Goal: Find specific page/section: Find specific page/section

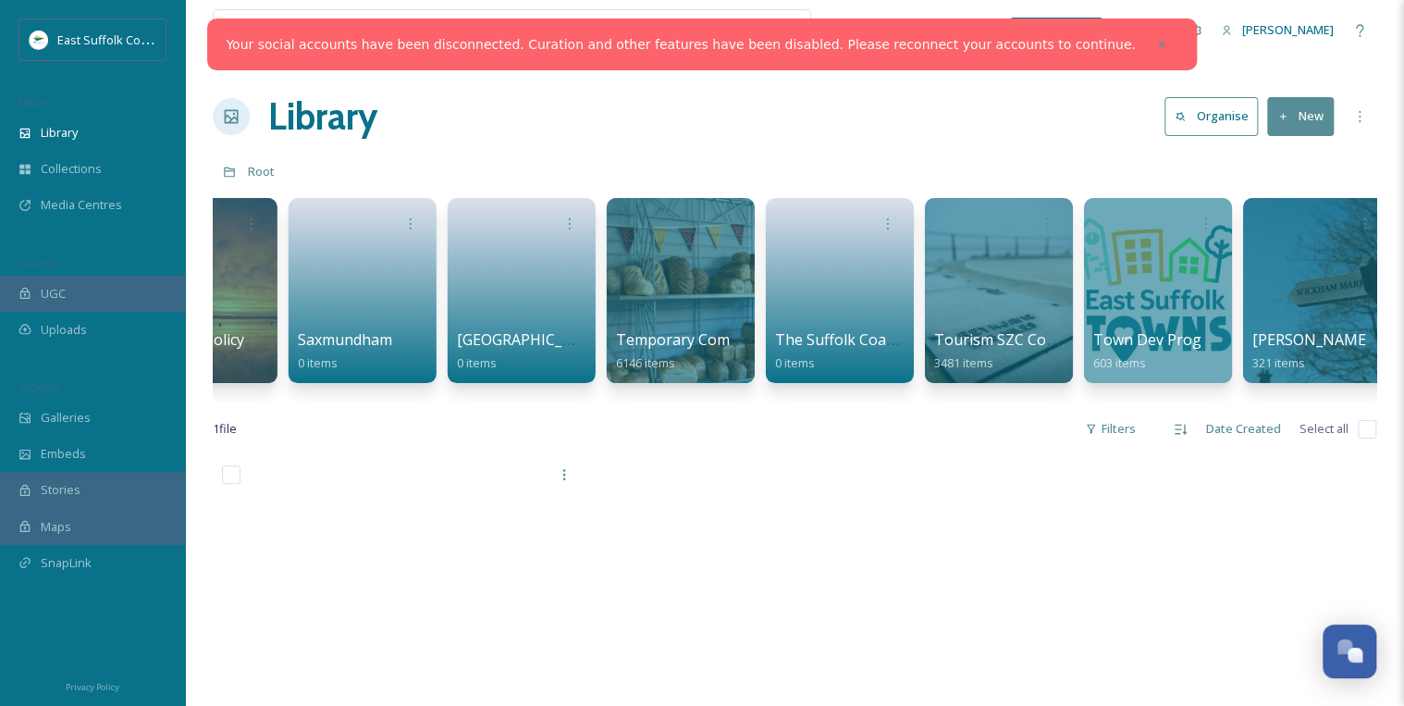
scroll to position [0, 2972]
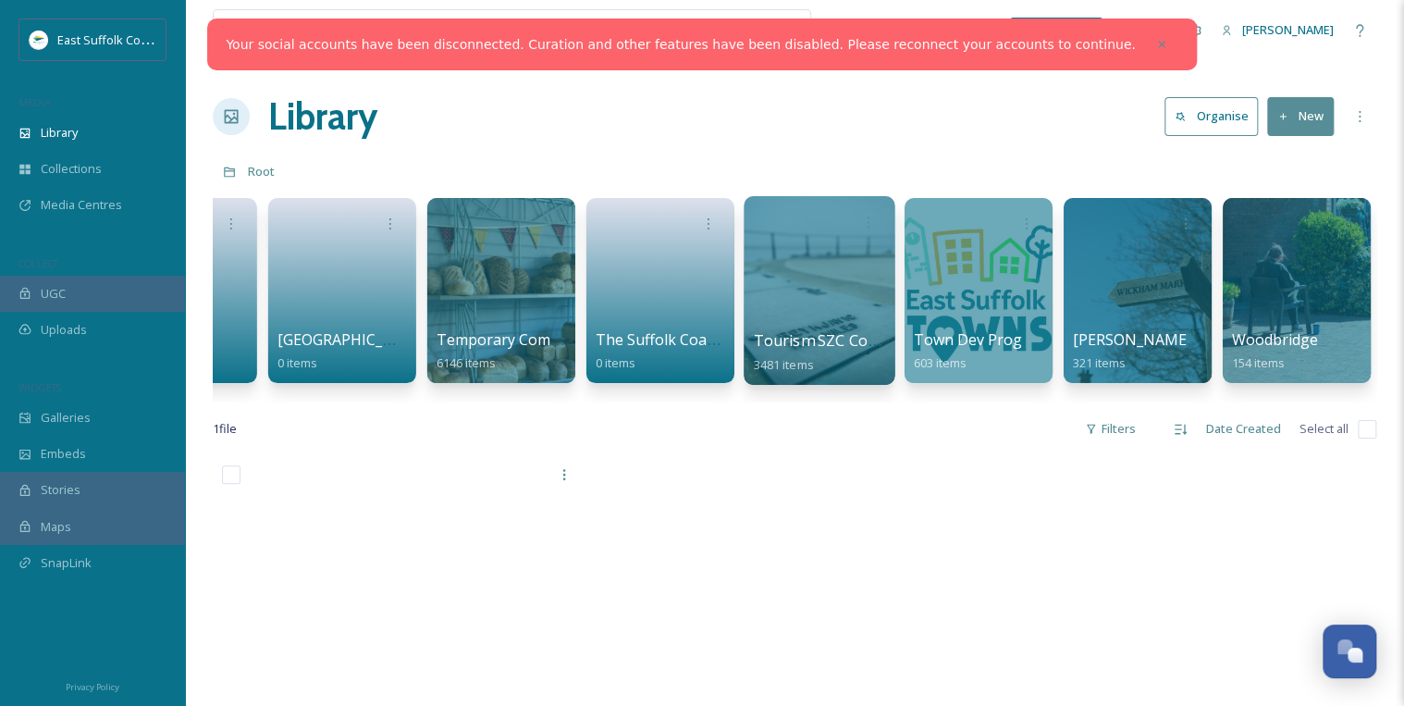
click at [814, 290] on div at bounding box center [819, 290] width 151 height 189
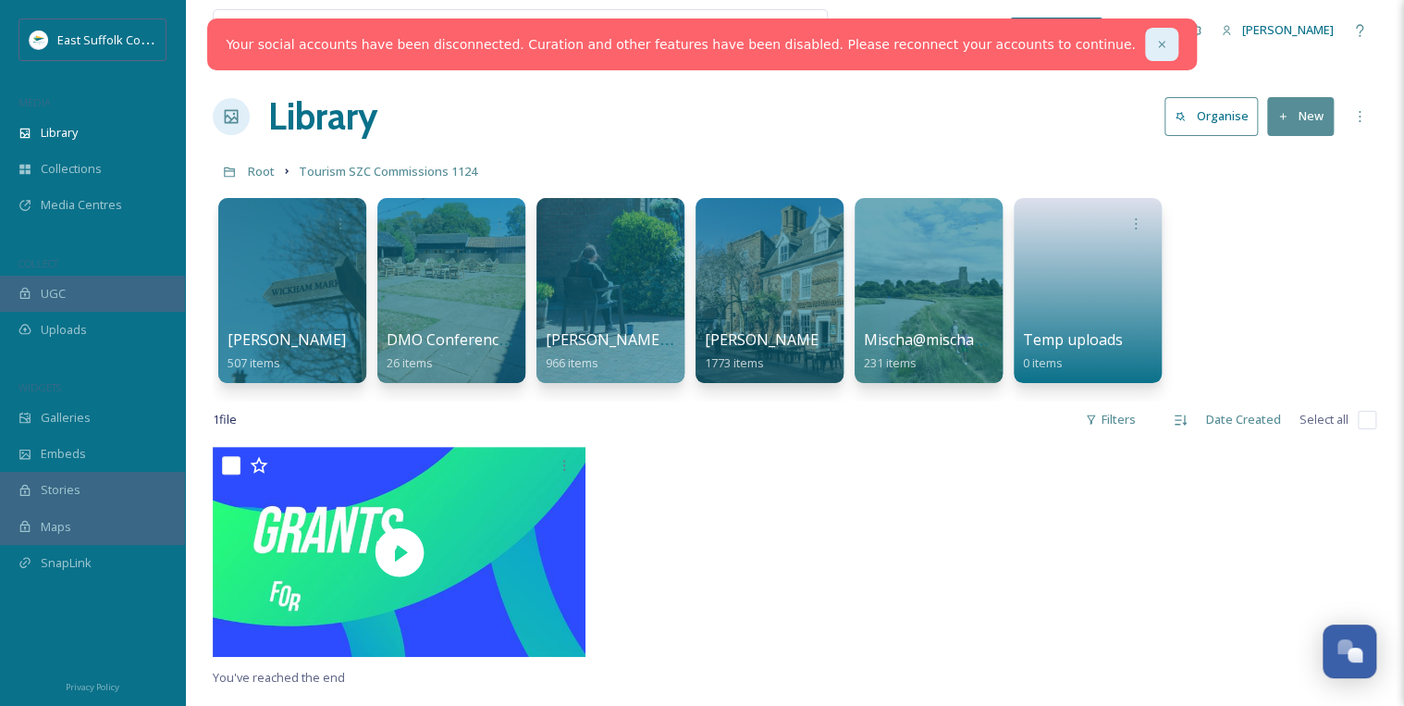
click at [1155, 42] on icon at bounding box center [1161, 44] width 13 height 13
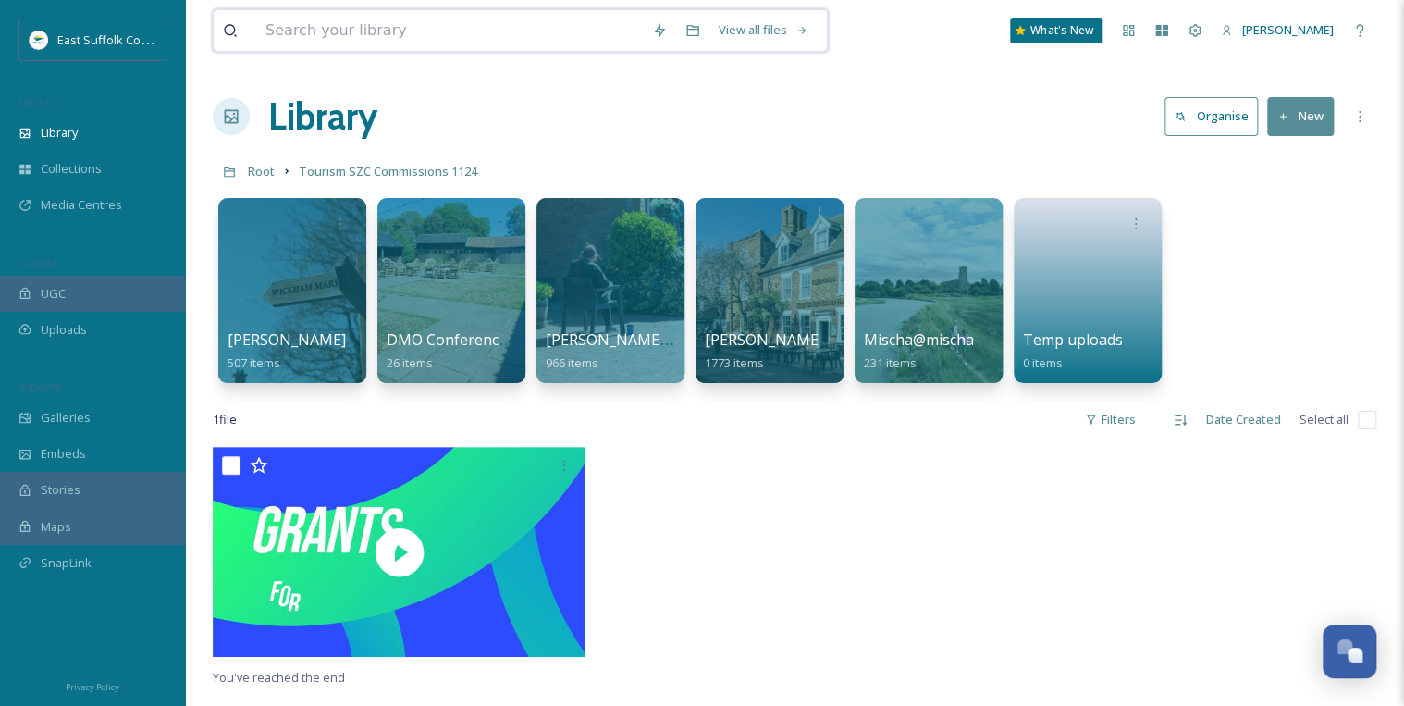
click at [582, 15] on input at bounding box center [449, 30] width 387 height 41
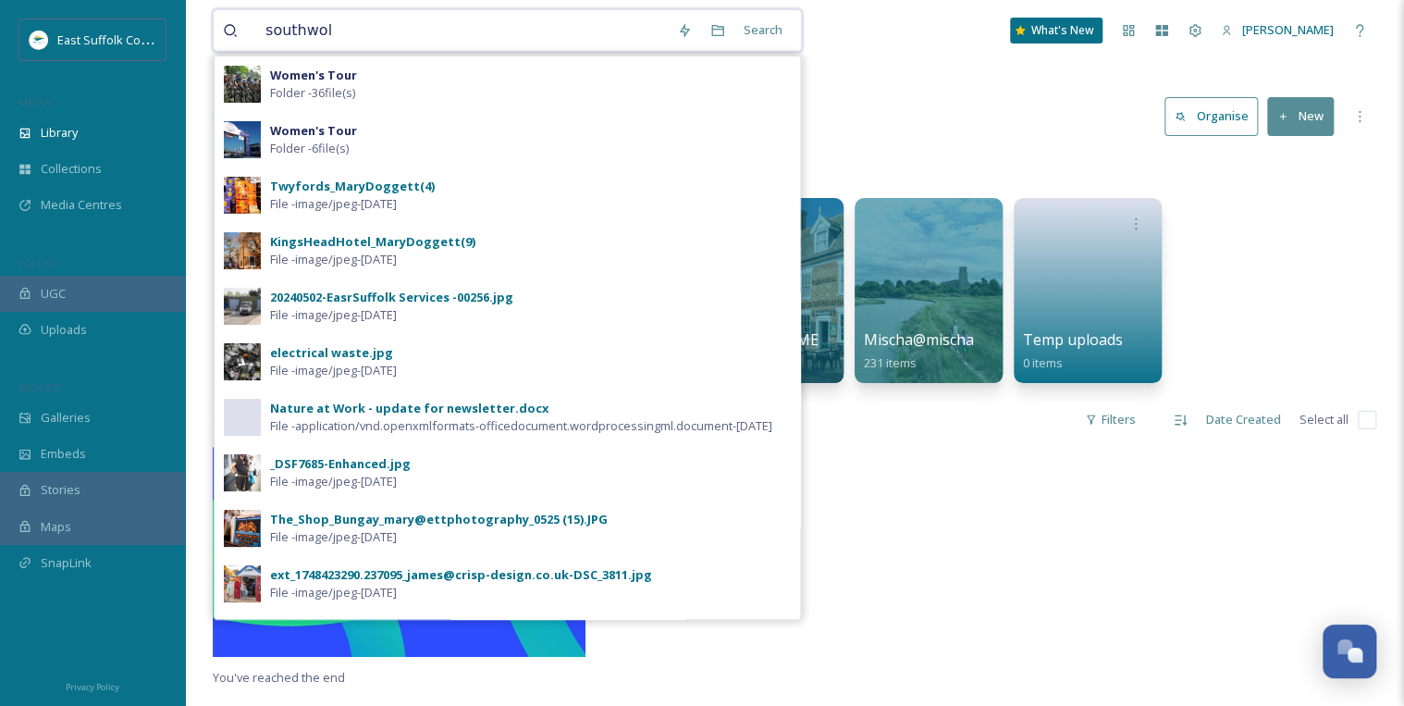
type input "[GEOGRAPHIC_DATA]"
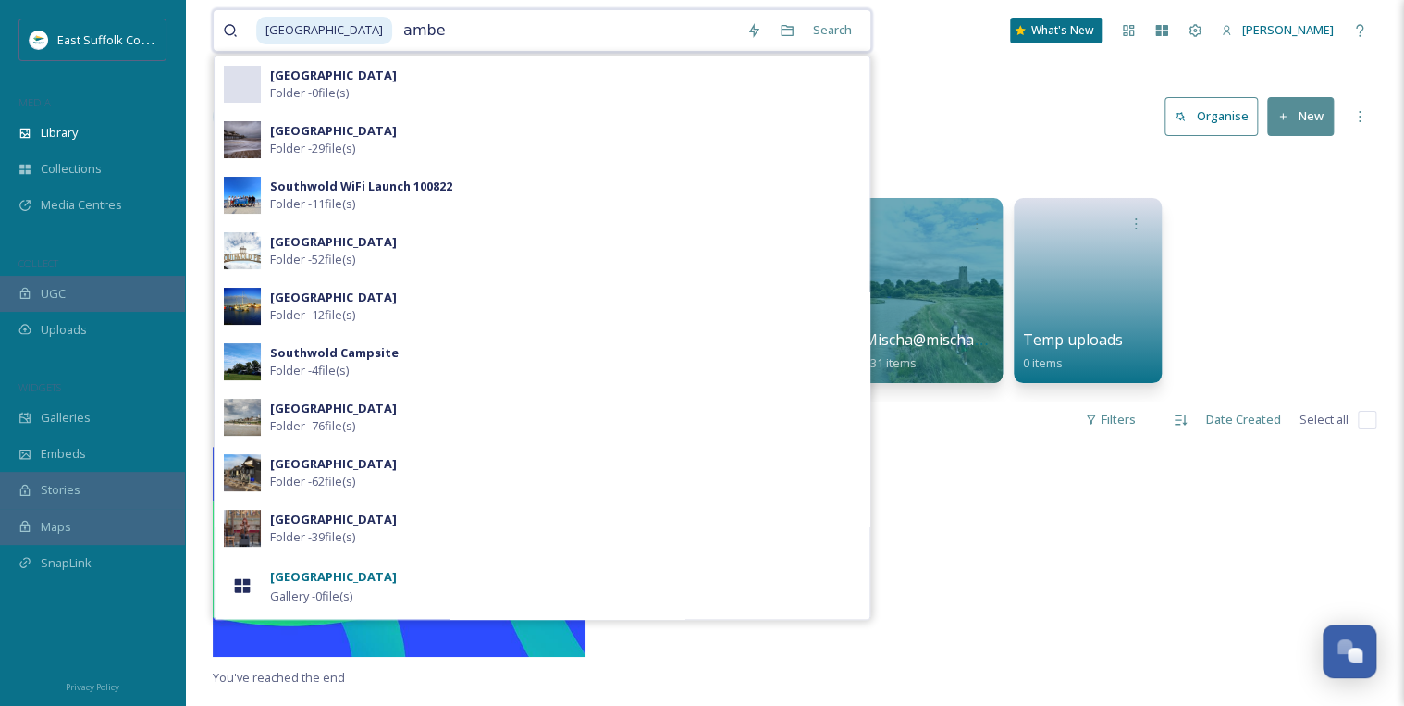
type input "amber"
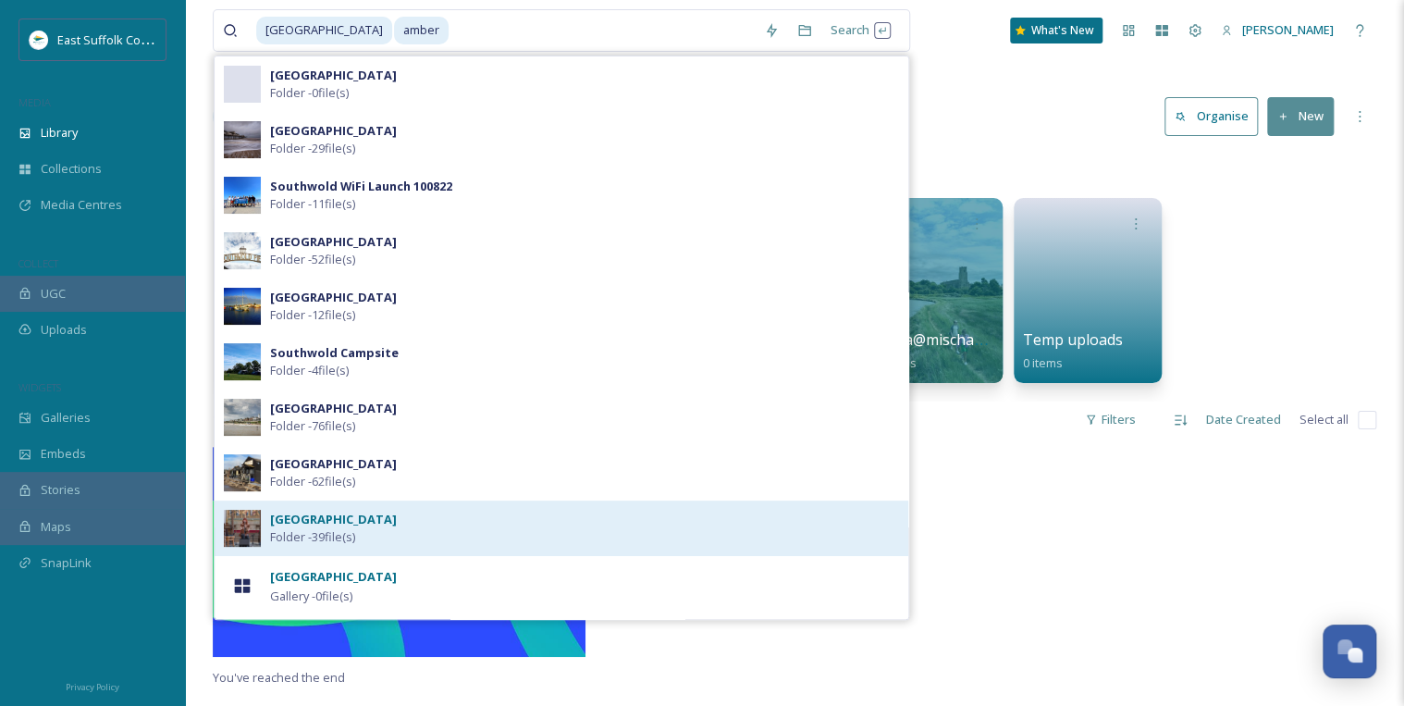
click at [308, 530] on span "Folder - 39 file(s)" at bounding box center [312, 537] width 85 height 18
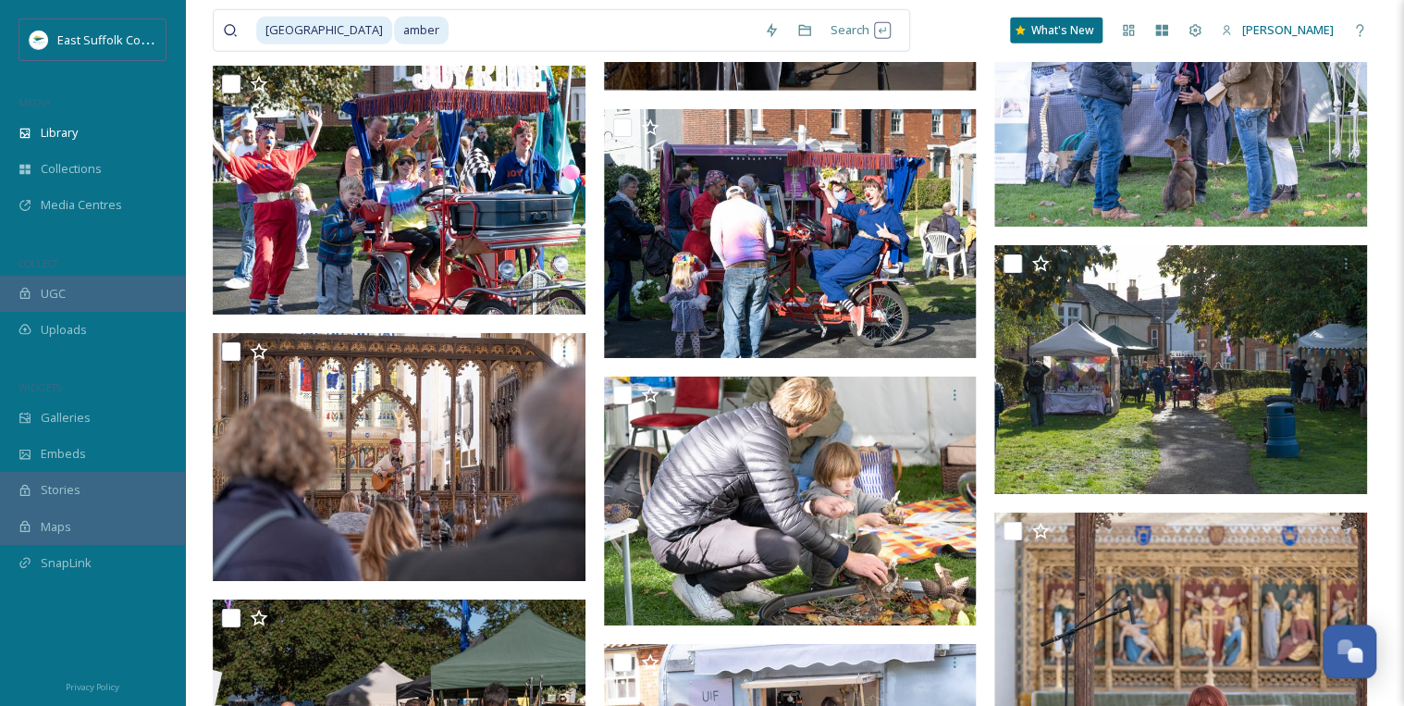
scroll to position [2778, 0]
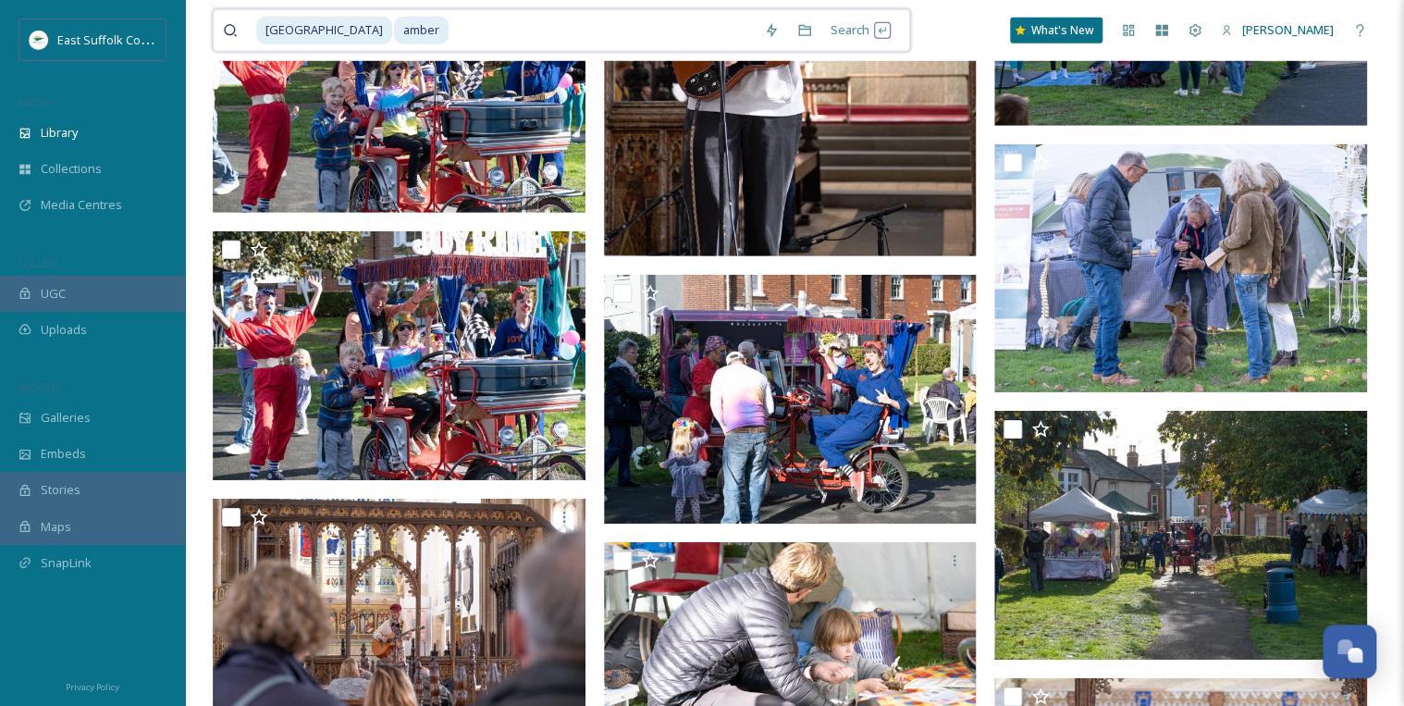
click at [450, 33] on input at bounding box center [602, 30] width 304 height 41
type input "a"
type input "s"
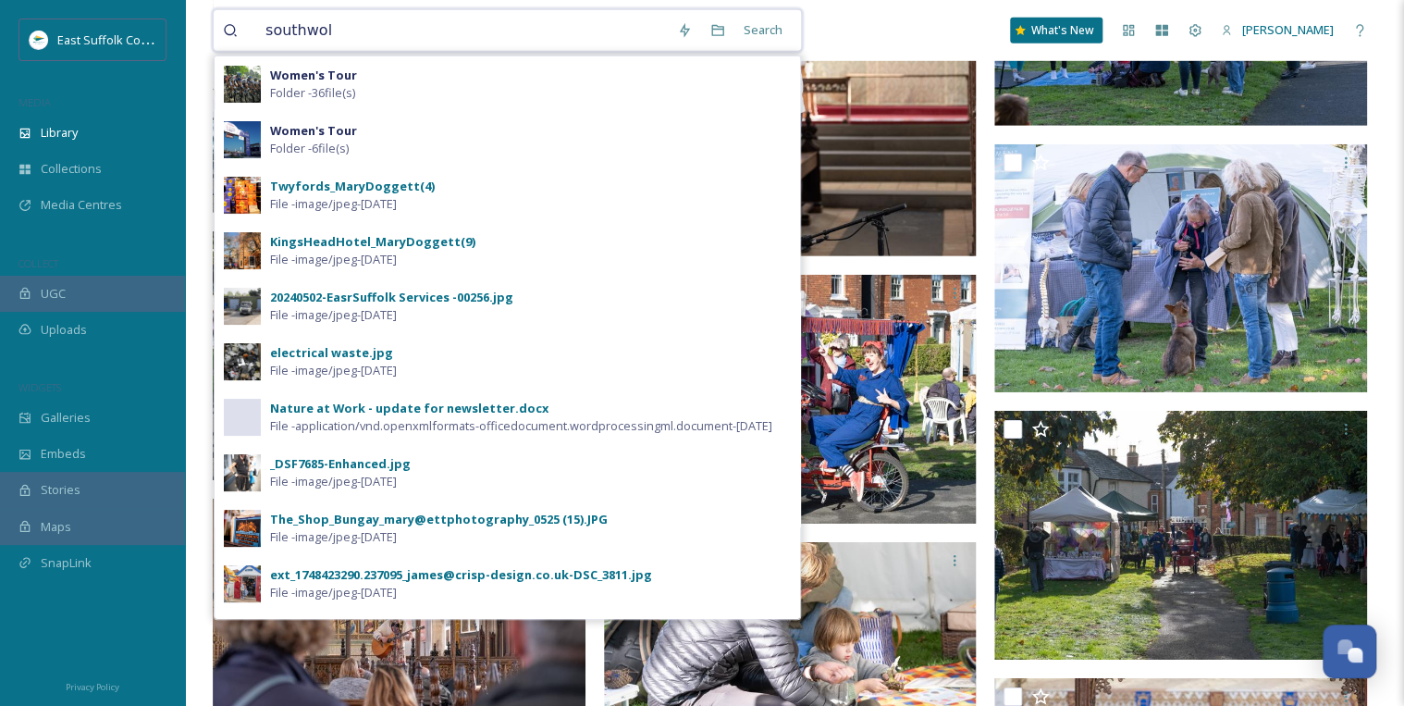
type input "[GEOGRAPHIC_DATA]"
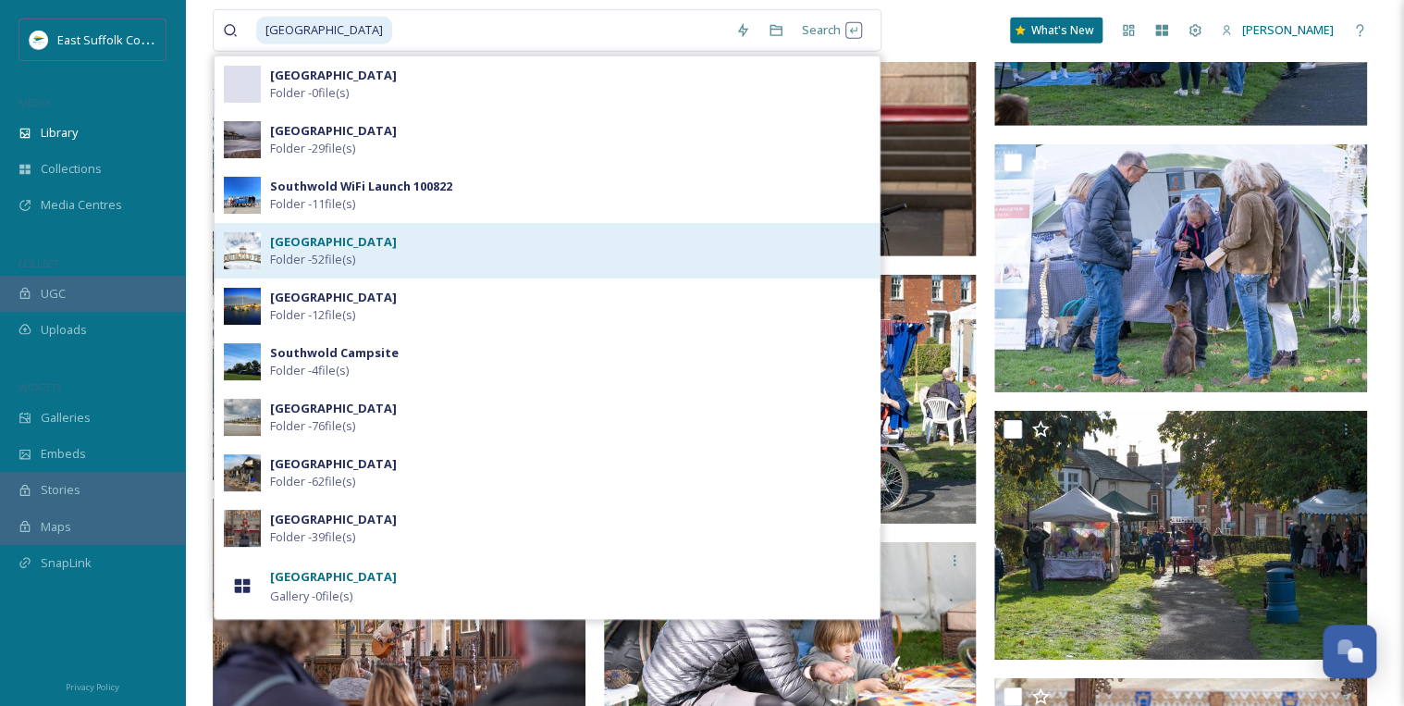
click at [312, 246] on strong "[GEOGRAPHIC_DATA]" at bounding box center [333, 241] width 127 height 17
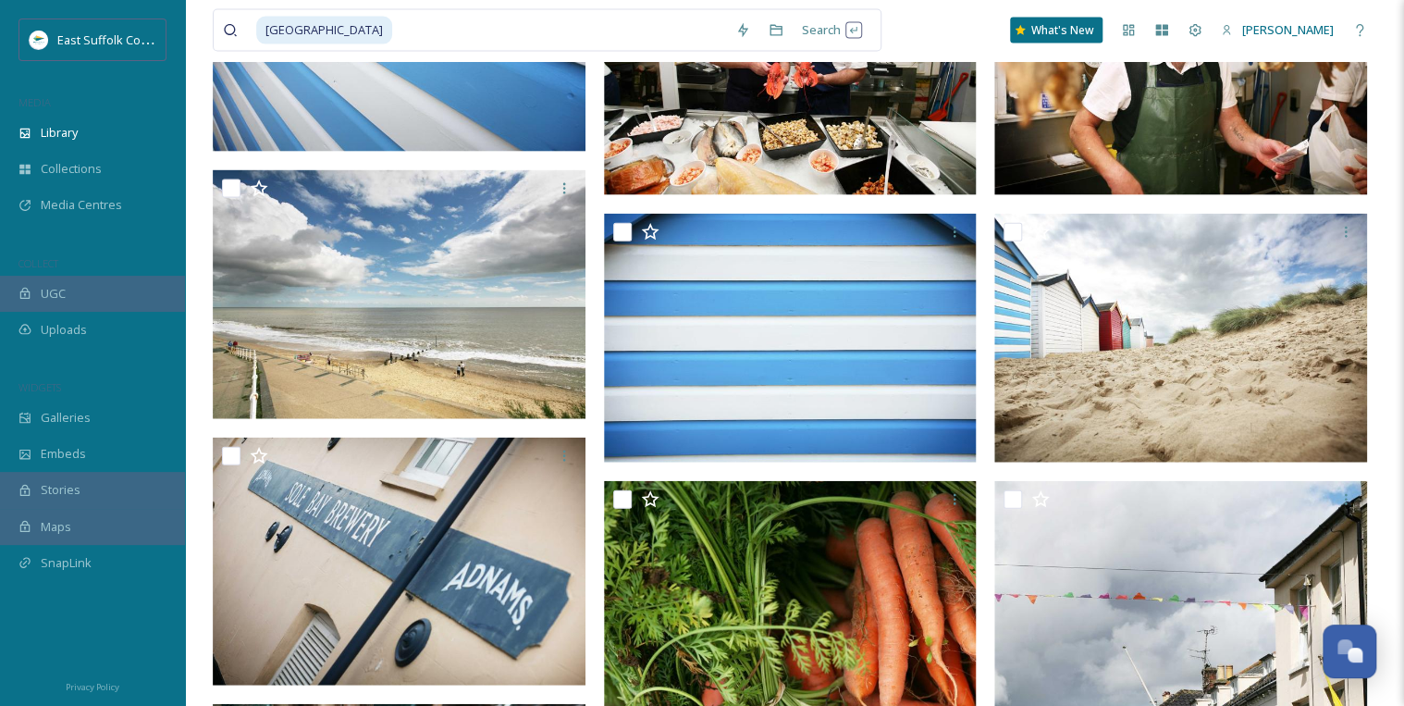
scroll to position [1745, 0]
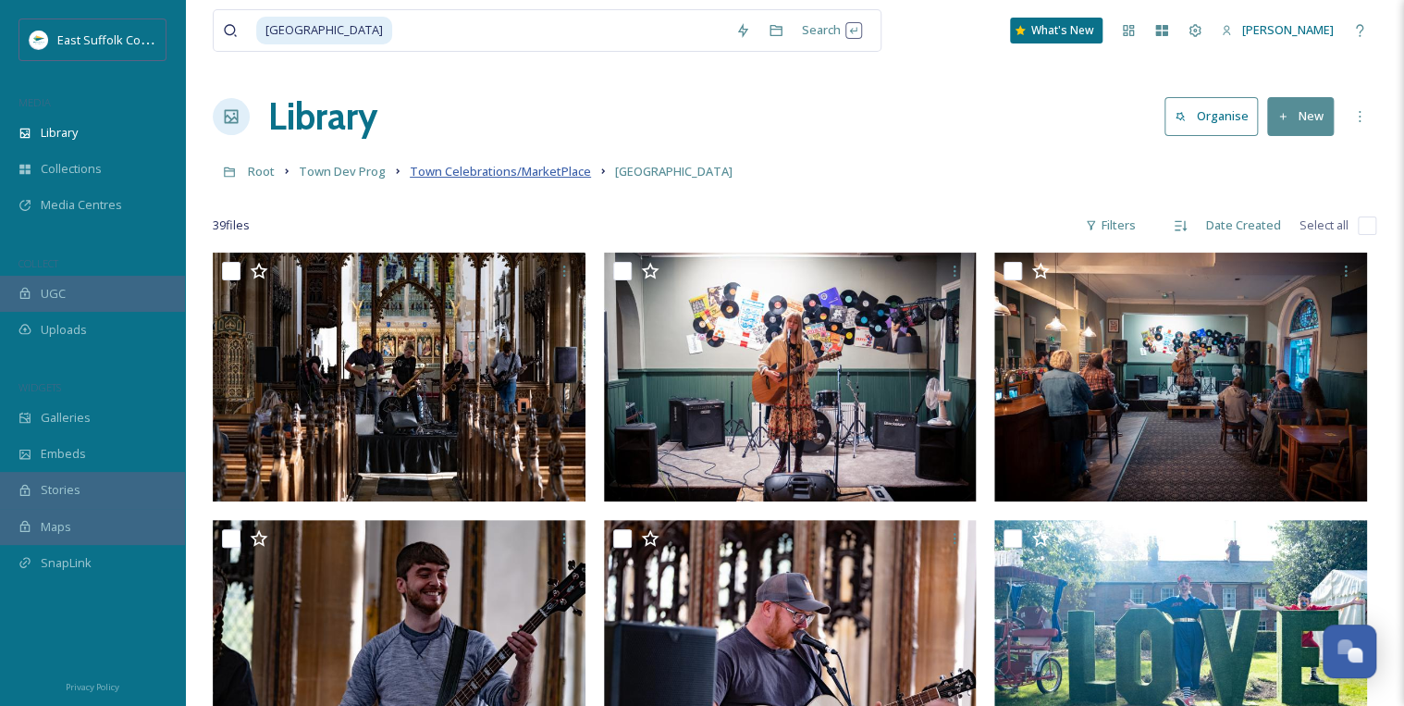
click at [511, 171] on span "Town Celebrations/MarketPlace" at bounding box center [500, 171] width 181 height 17
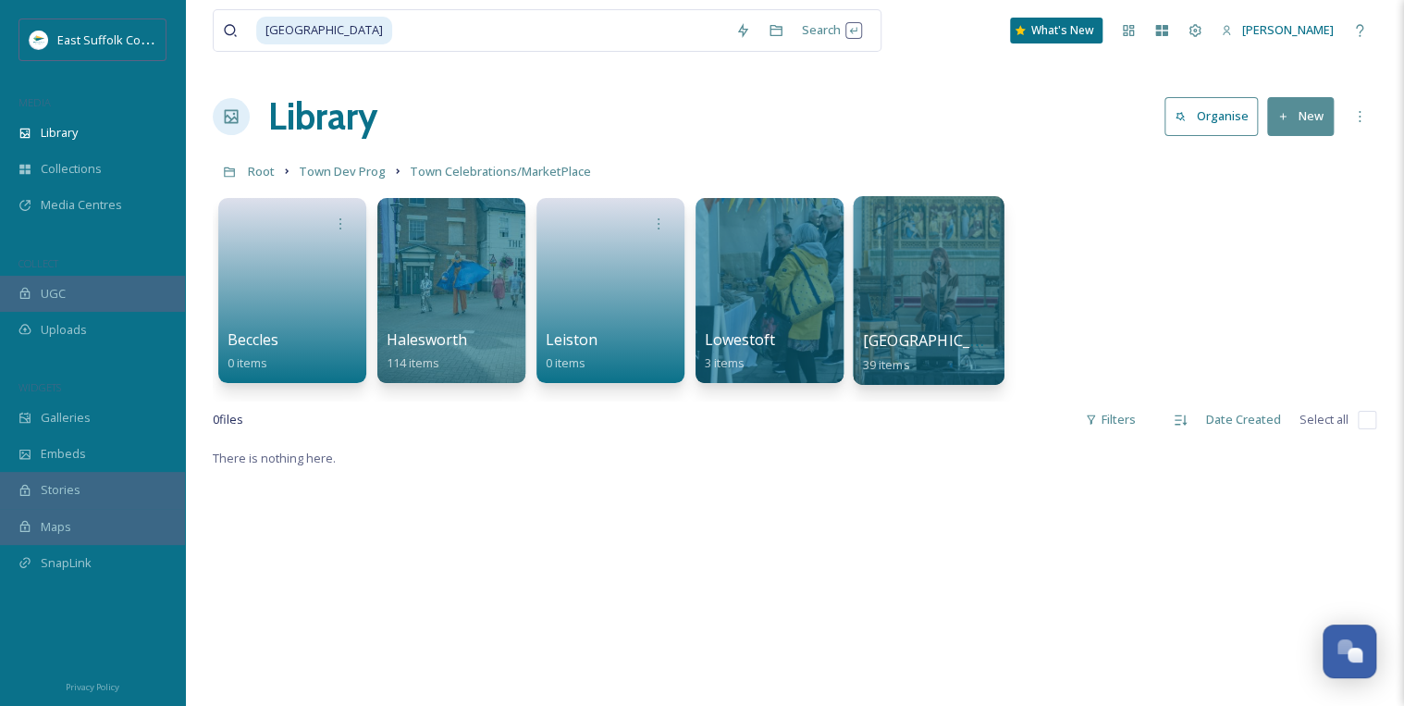
click at [962, 293] on div at bounding box center [928, 290] width 151 height 189
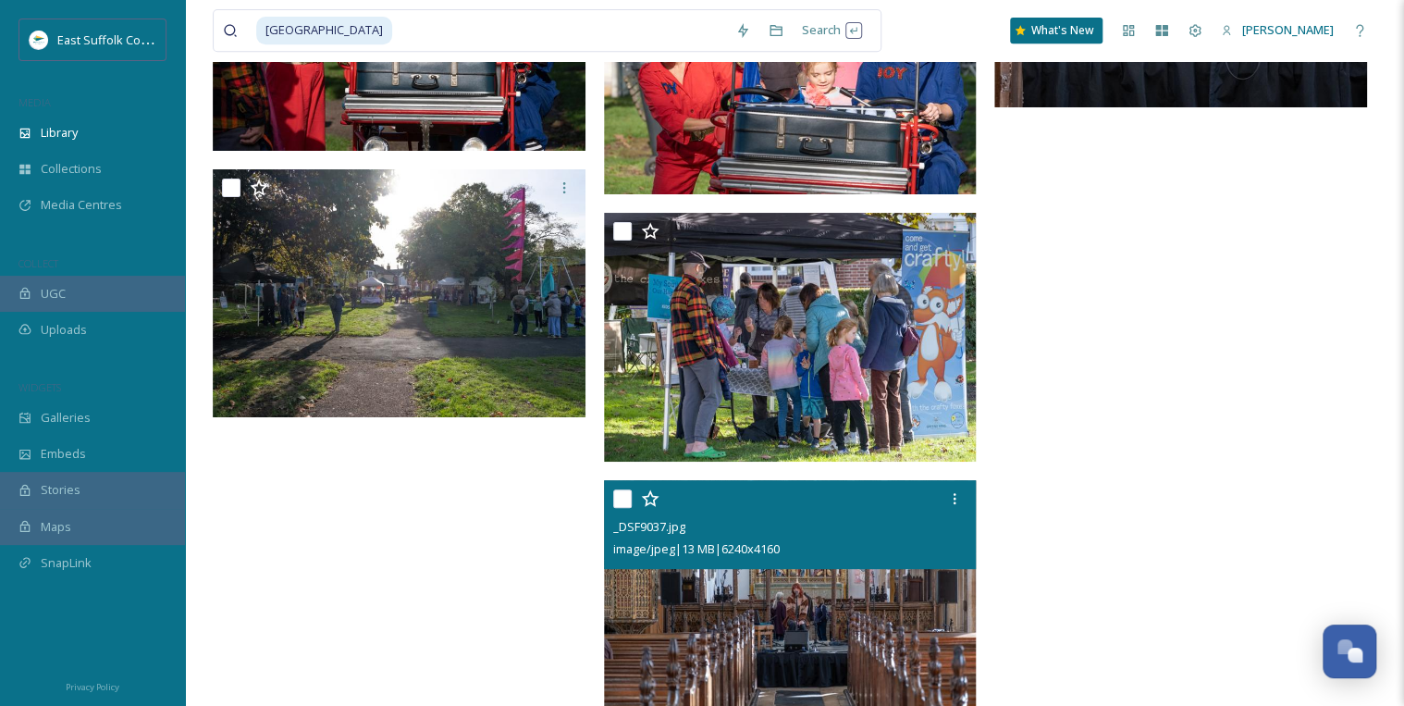
scroll to position [3962, 0]
